Goal: Check status: Check status

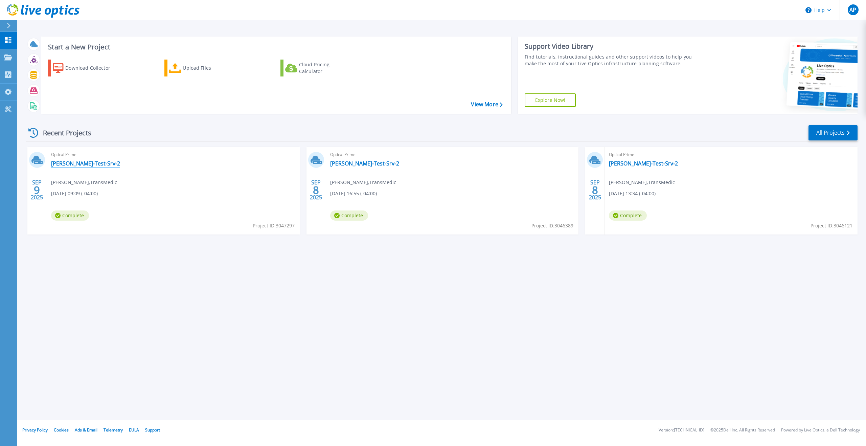
click at [87, 165] on link "[PERSON_NAME]-Test-Srv-2" at bounding box center [85, 163] width 69 height 7
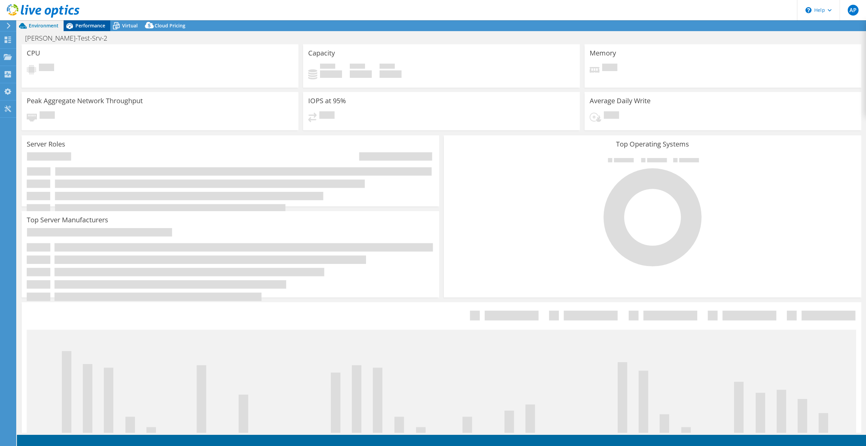
click at [96, 26] on span "Performance" at bounding box center [90, 25] width 30 height 6
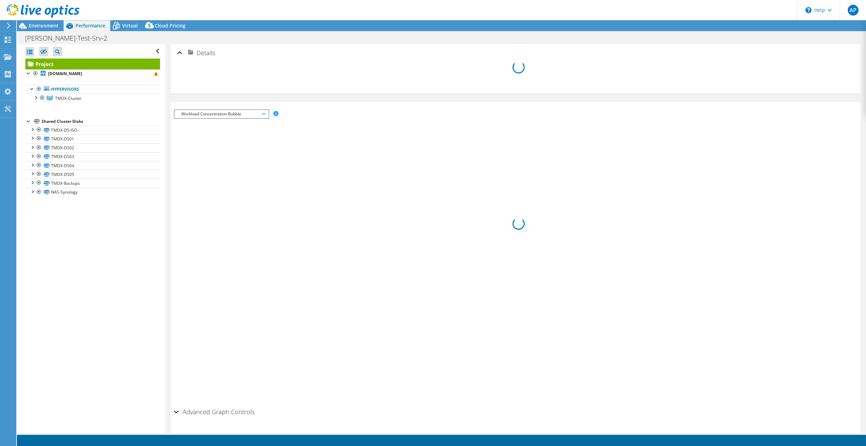
select select "USD"
